Goal: Learn about a topic

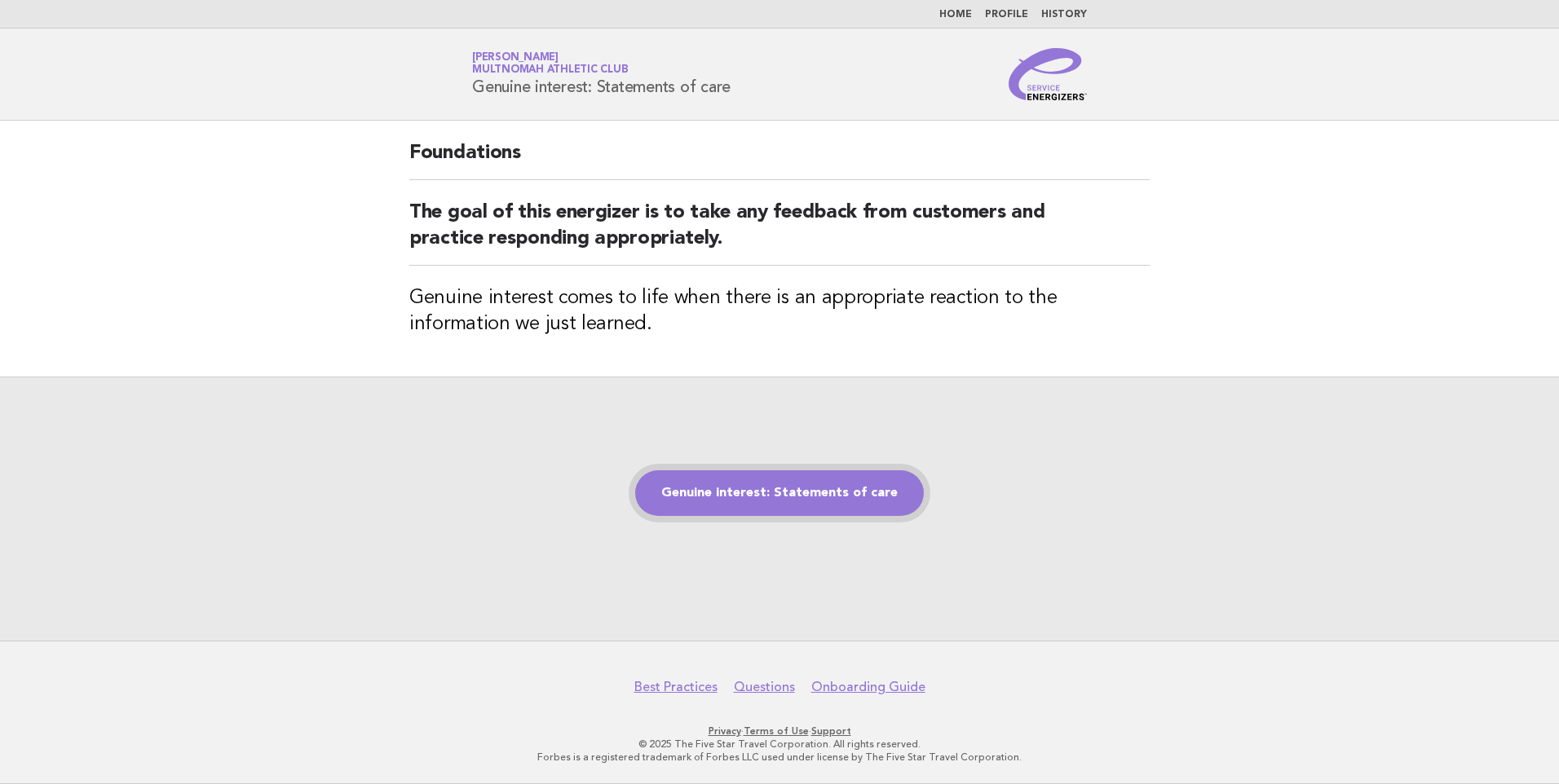
click at [779, 488] on link "Genuine interest: Statements of care" at bounding box center [780, 494] width 289 height 46
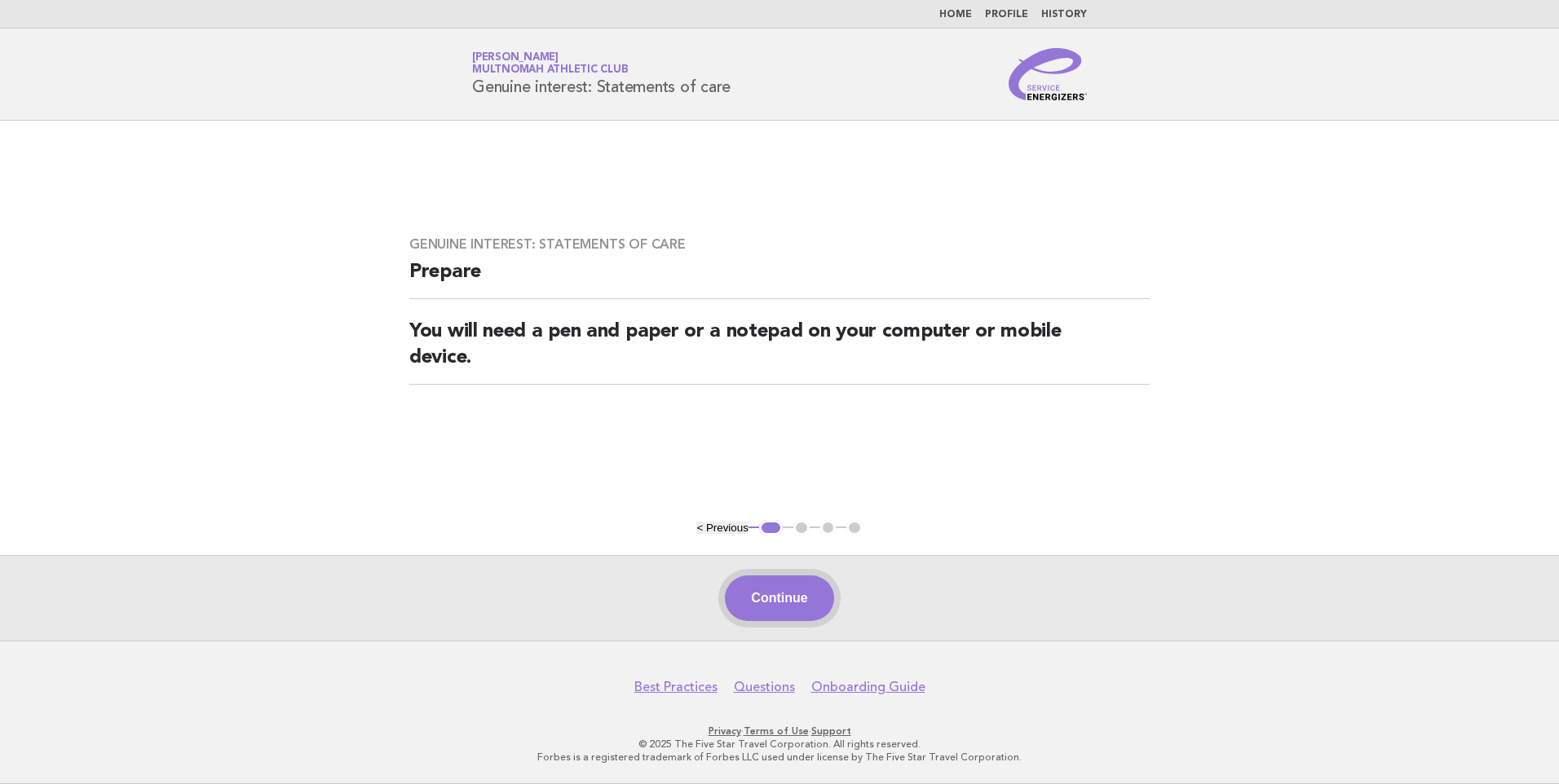
click at [777, 594] on button "Continue" at bounding box center [779, 598] width 109 height 46
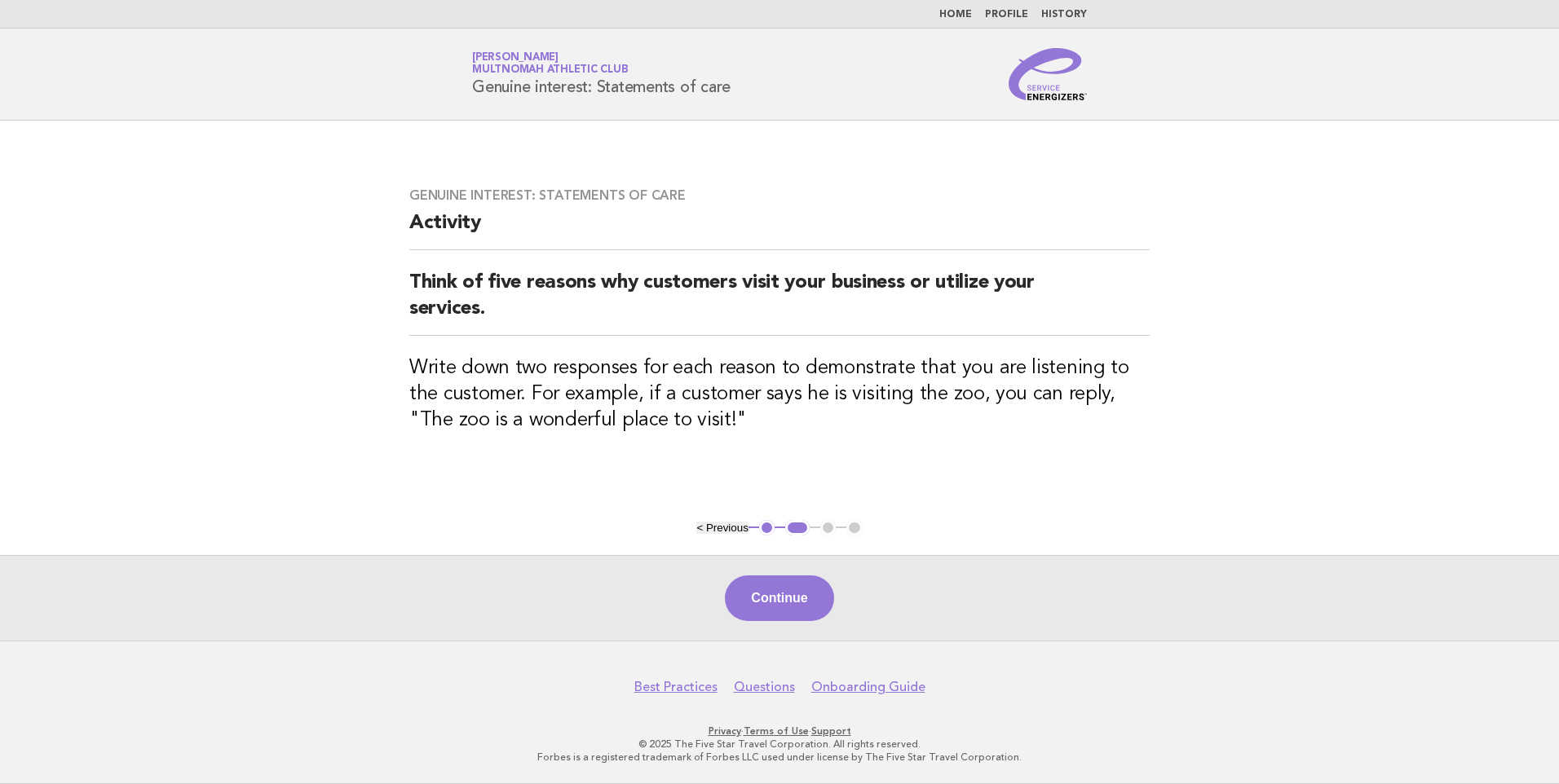
click at [782, 595] on button "Continue" at bounding box center [779, 598] width 109 height 46
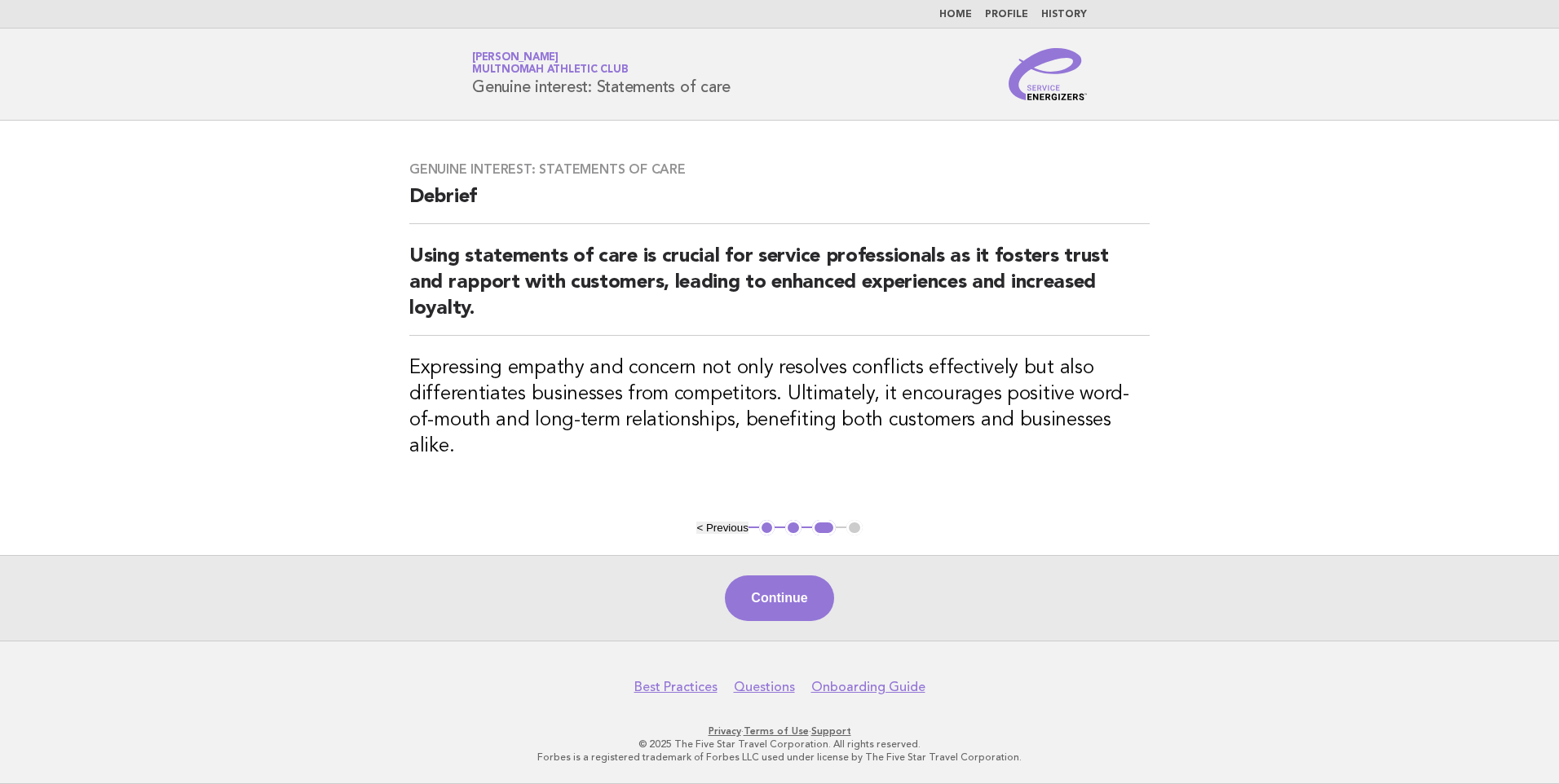
click at [782, 595] on button "Continue" at bounding box center [779, 598] width 109 height 46
